Goal: Information Seeking & Learning: Learn about a topic

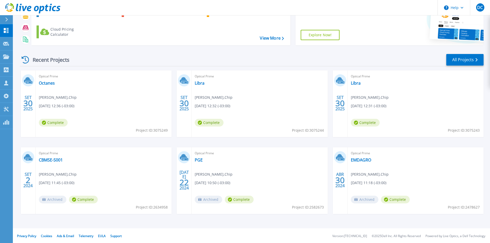
scroll to position [42, 0]
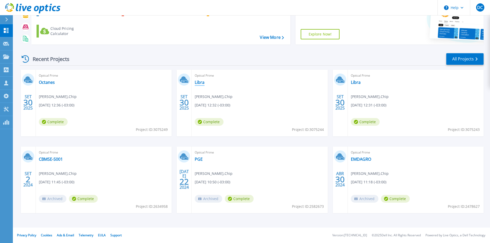
click at [200, 83] on link "Libra" at bounding box center [200, 82] width 10 height 5
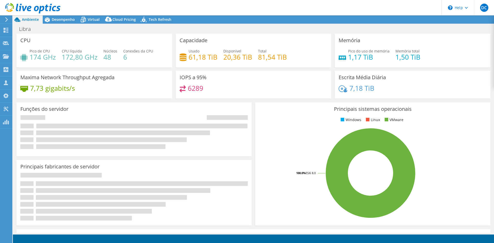
select select "USD"
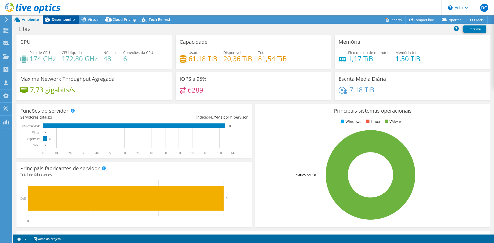
click at [59, 18] on span "Desempenho" at bounding box center [63, 19] width 23 height 5
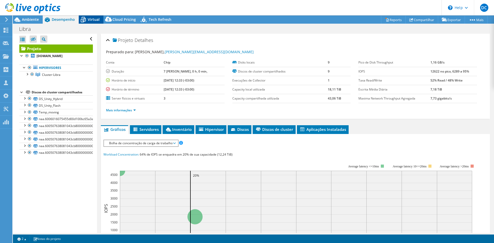
click at [96, 21] on span "Virtual" at bounding box center [94, 19] width 12 height 5
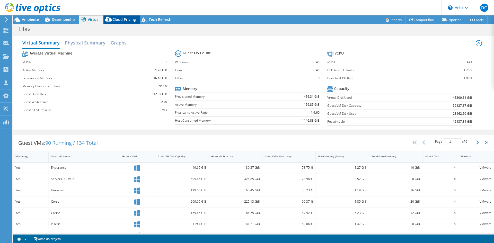
click at [124, 20] on span "Cloud Pricing" at bounding box center [123, 19] width 23 height 5
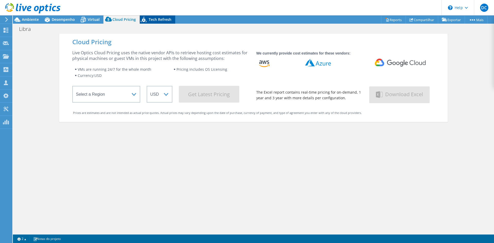
click at [150, 22] on span "Tech Refresh" at bounding box center [160, 19] width 23 height 5
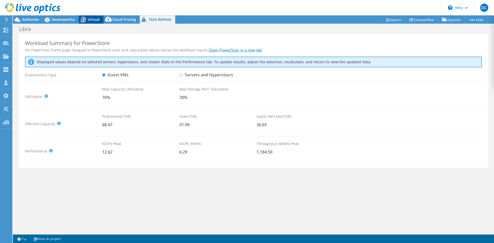
click at [86, 23] on icon at bounding box center [83, 19] width 9 height 9
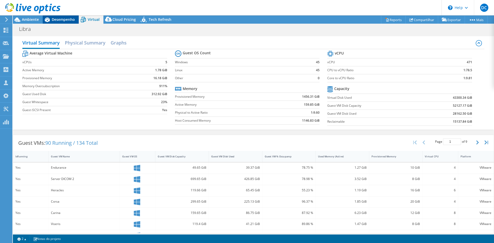
click at [69, 22] on span "Desempenho" at bounding box center [63, 19] width 23 height 5
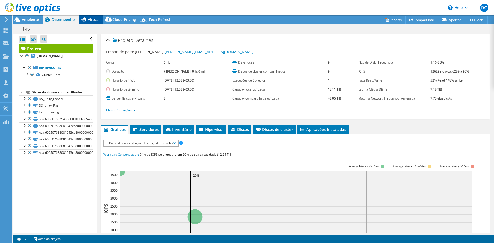
click at [90, 20] on span "Virtual" at bounding box center [94, 19] width 12 height 5
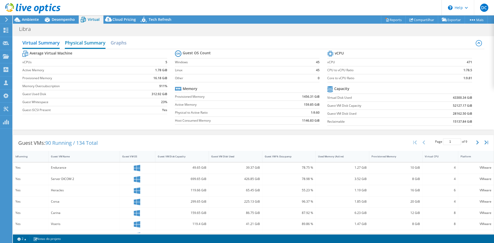
click at [91, 47] on h2 "Physical Summary" at bounding box center [85, 43] width 41 height 11
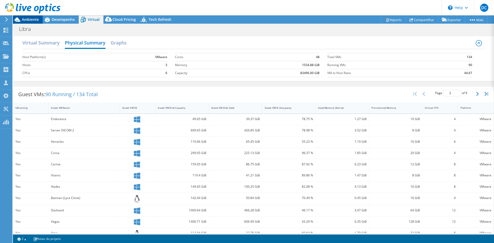
click at [33, 21] on span "Ambiente" at bounding box center [30, 19] width 17 height 5
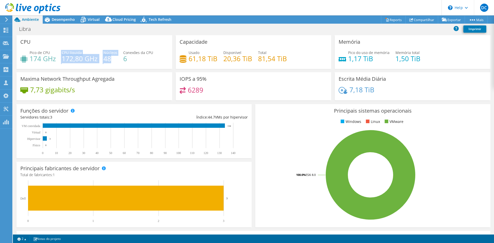
drag, startPoint x: 58, startPoint y: 58, endPoint x: 116, endPoint y: 58, distance: 57.9
click at [116, 58] on div "Pico de CPU 174 GHz CPU líquida 172,80 GHz Núcleos 48 Conexões da CPU 6" at bounding box center [94, 58] width 148 height 17
click at [116, 58] on h4 "48" at bounding box center [110, 59] width 14 height 6
click at [8, 21] on icon at bounding box center [7, 19] width 4 height 5
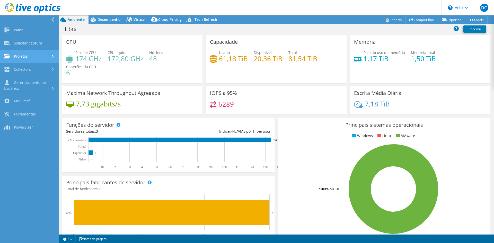
click at [42, 55] on link "Projetos" at bounding box center [29, 56] width 59 height 13
click at [51, 17] on icon at bounding box center [53, 19] width 4 height 5
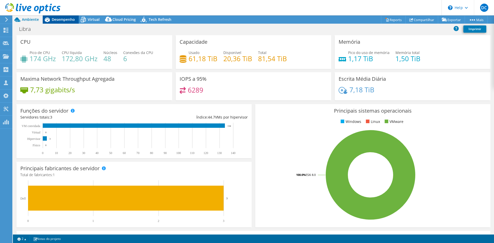
click at [60, 22] on div "Desempenho" at bounding box center [61, 19] width 36 height 8
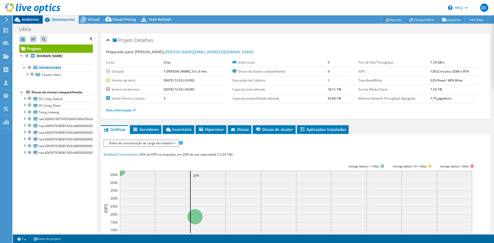
click at [27, 19] on span "Ambiente" at bounding box center [30, 19] width 17 height 5
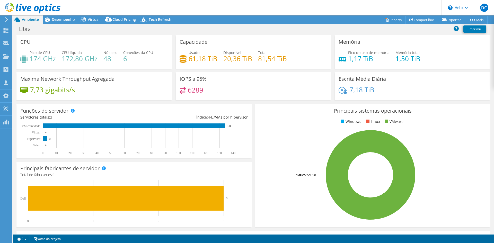
click at [8, 21] on icon at bounding box center [7, 19] width 4 height 5
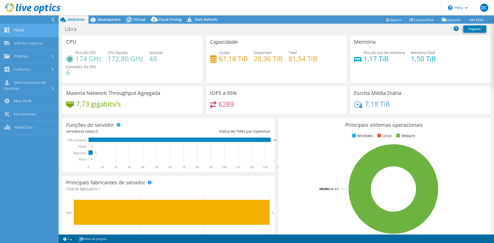
click at [19, 35] on link "Painel" at bounding box center [29, 30] width 59 height 13
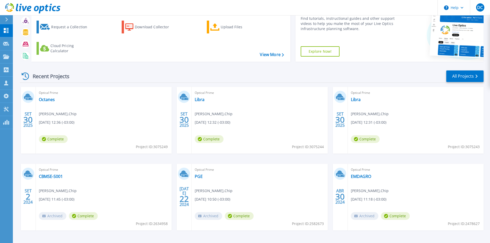
scroll to position [16, 0]
